Goal: Navigation & Orientation: Find specific page/section

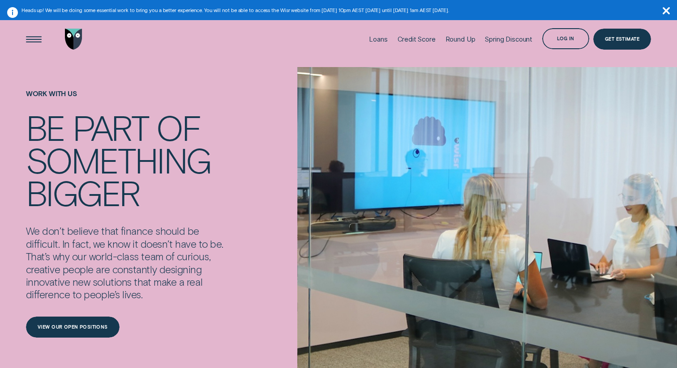
click at [667, 8] on icon "button" at bounding box center [665, 10] width 7 height 7
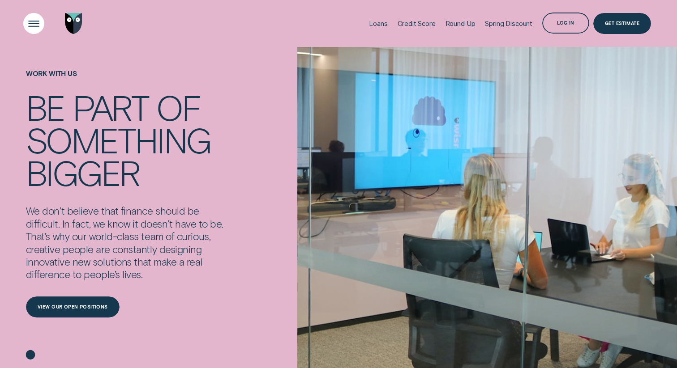
click at [30, 20] on div "Open Menu" at bounding box center [34, 24] width 30 height 30
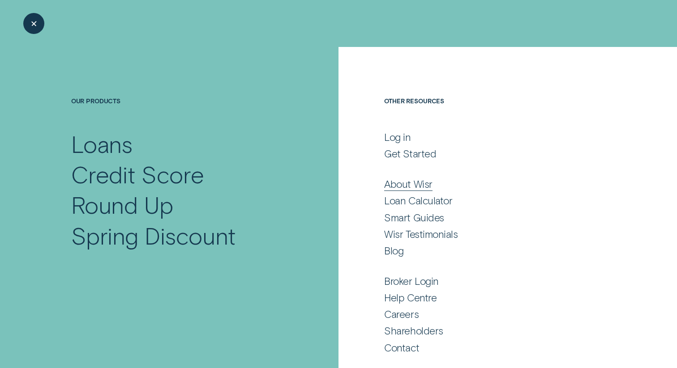
click at [407, 181] on div "About Wisr" at bounding box center [408, 184] width 48 height 13
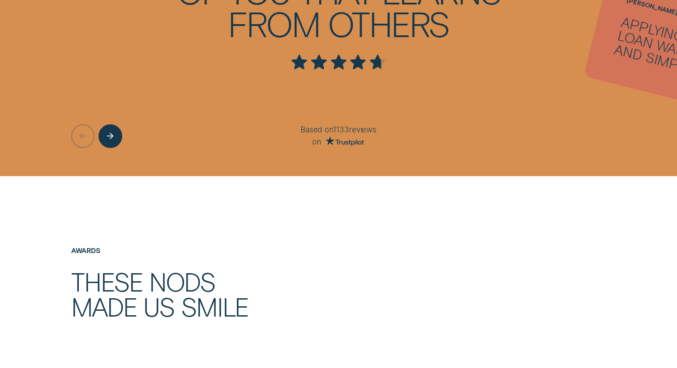
scroll to position [1456, 0]
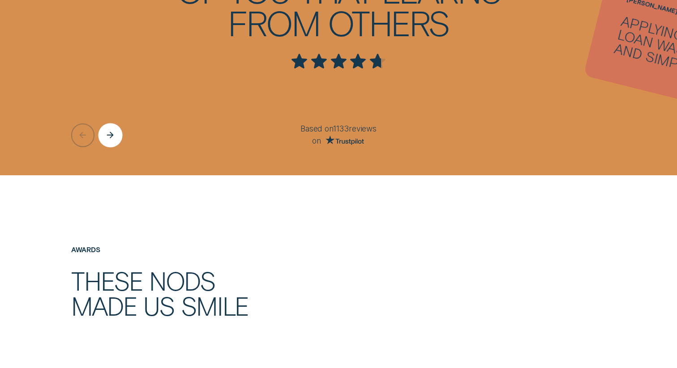
click at [119, 128] on div "Next button" at bounding box center [110, 135] width 24 height 24
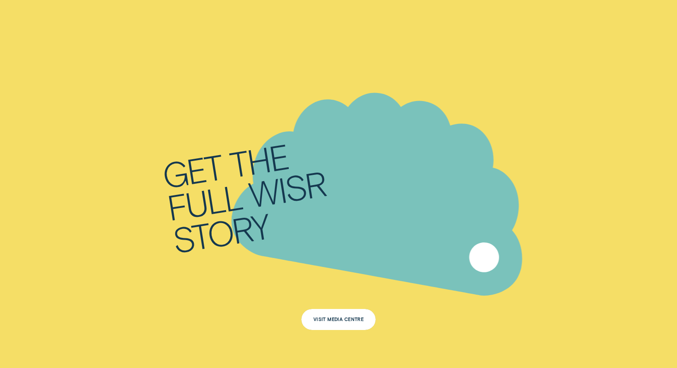
scroll to position [4355, 0]
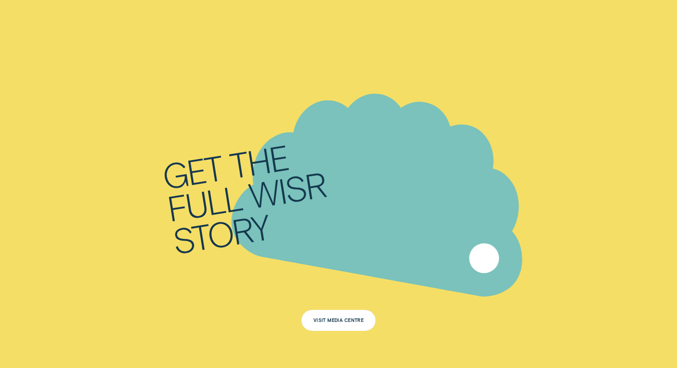
click at [332, 316] on div "Visit Media Centre" at bounding box center [338, 320] width 74 height 21
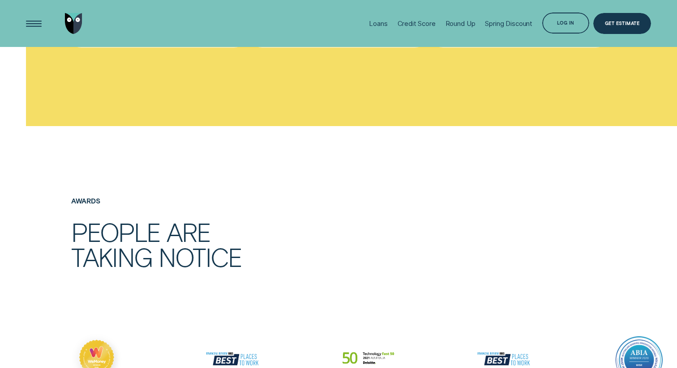
scroll to position [2957, 0]
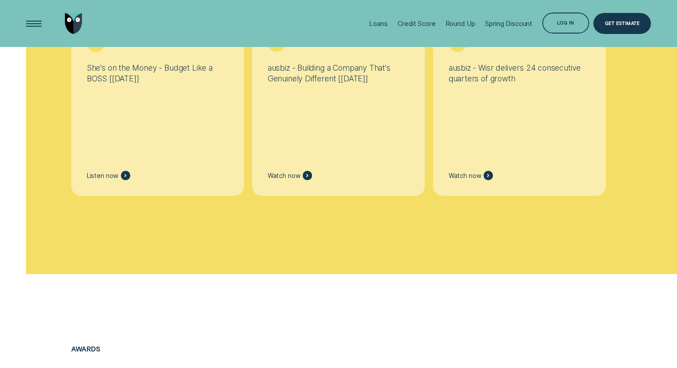
scroll to position [4304, 0]
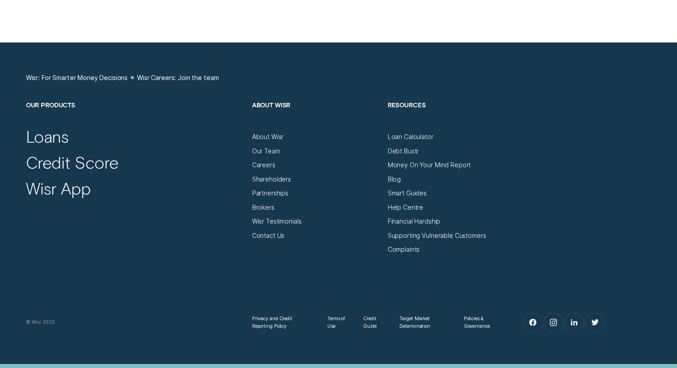
scroll to position [4486, 0]
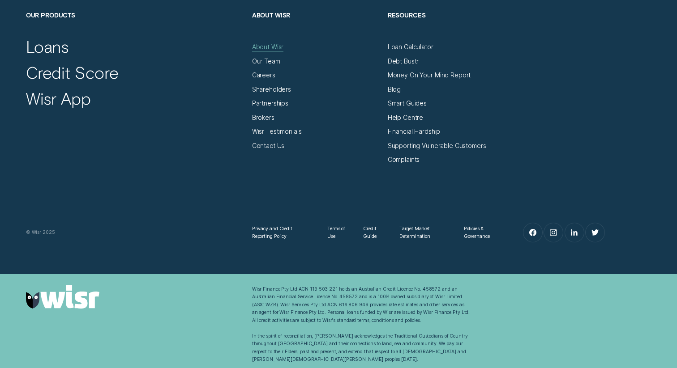
click at [265, 46] on div "About Wisr" at bounding box center [268, 47] width 32 height 8
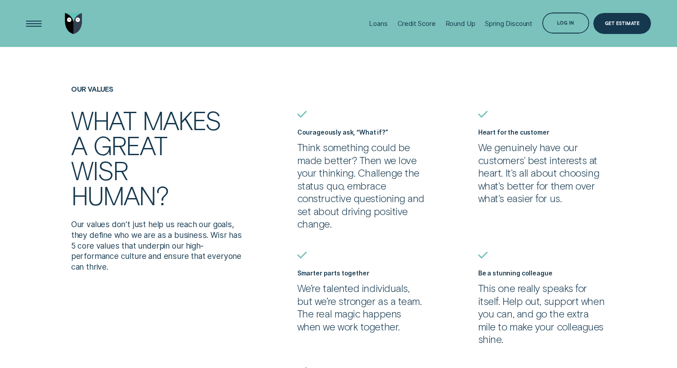
scroll to position [3143, 0]
